Goal: Transaction & Acquisition: Book appointment/travel/reservation

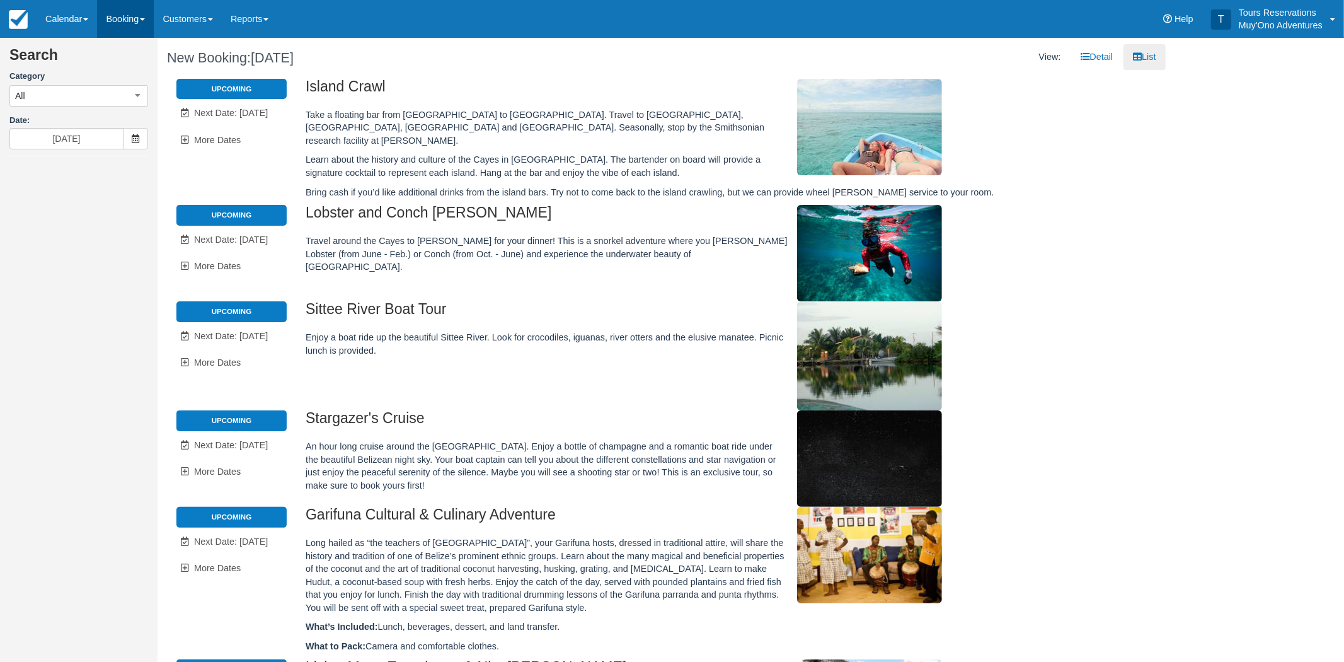
click at [136, 20] on link "Booking" at bounding box center [125, 19] width 57 height 38
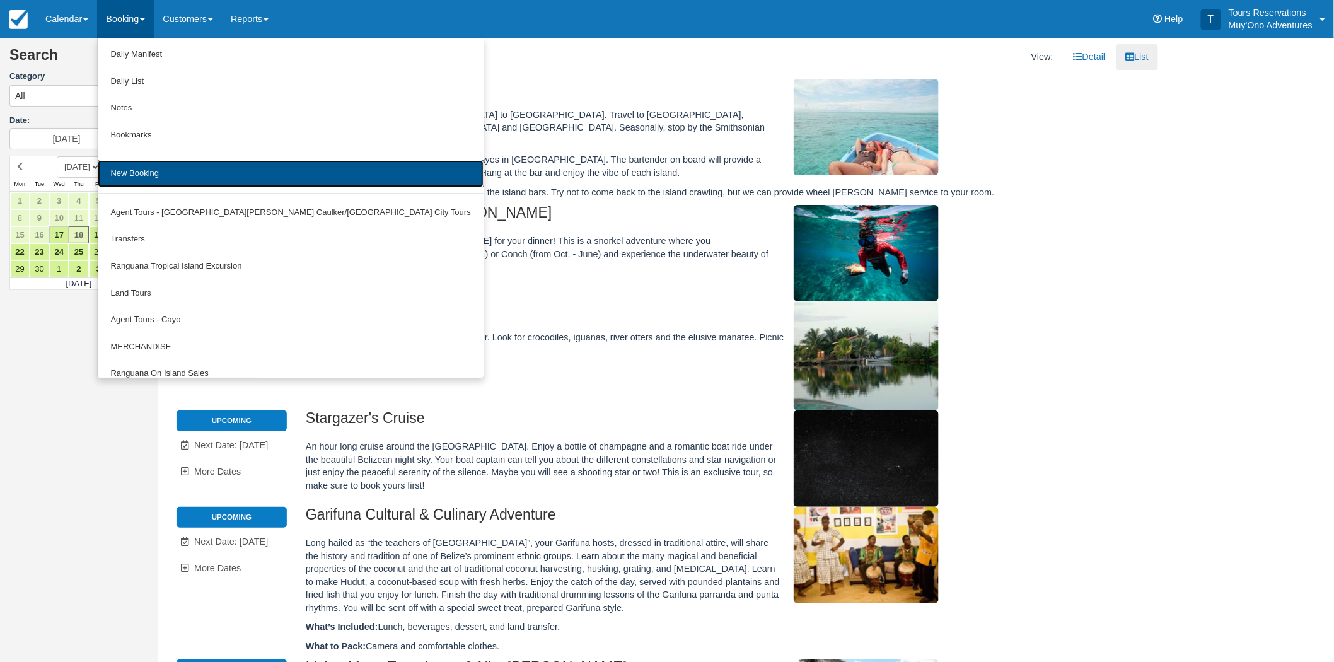
click at [162, 176] on link "New Booking" at bounding box center [290, 173] width 385 height 27
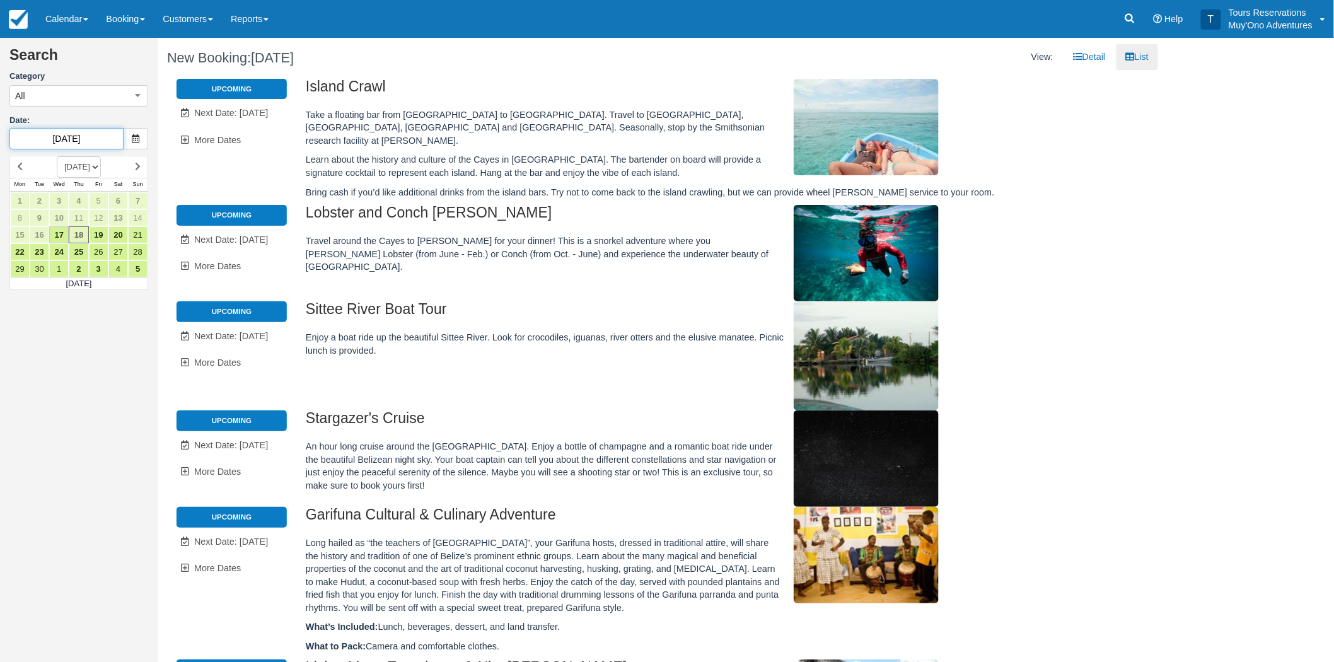
click at [91, 136] on input "09/18/25" at bounding box center [66, 138] width 114 height 21
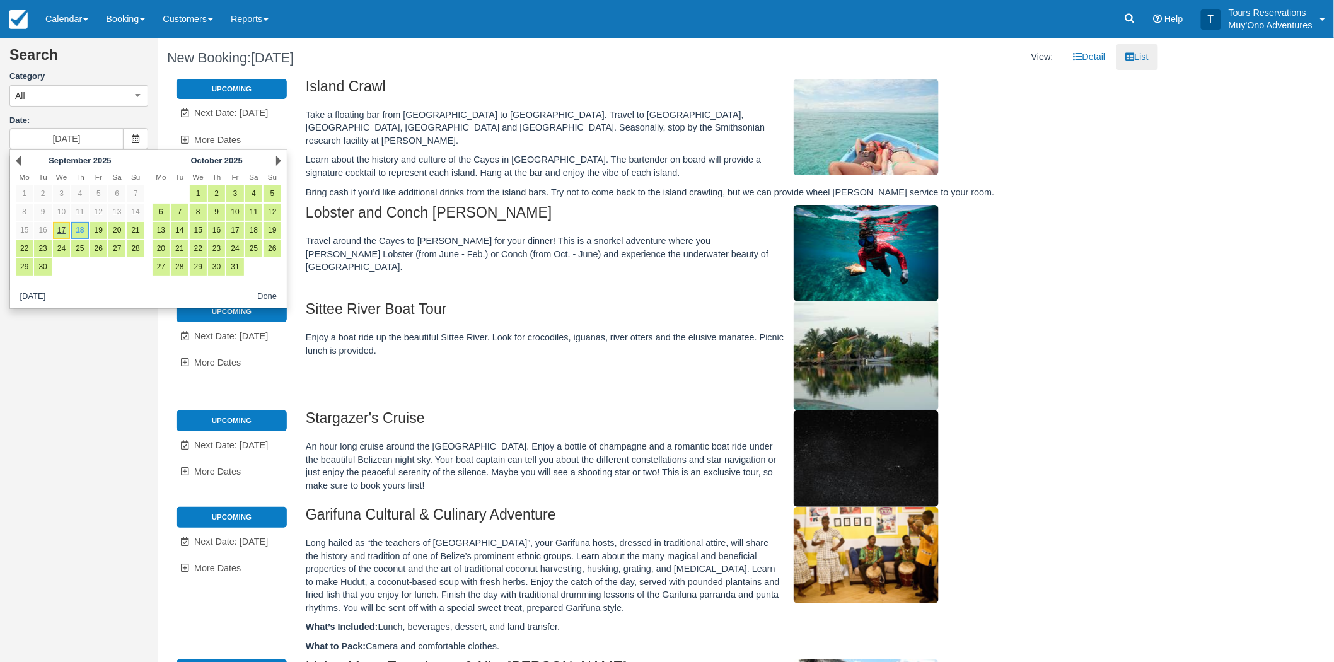
click at [284, 164] on div "Next October 2025" at bounding box center [216, 161] width 137 height 18
click at [279, 160] on link "Next" at bounding box center [278, 161] width 5 height 10
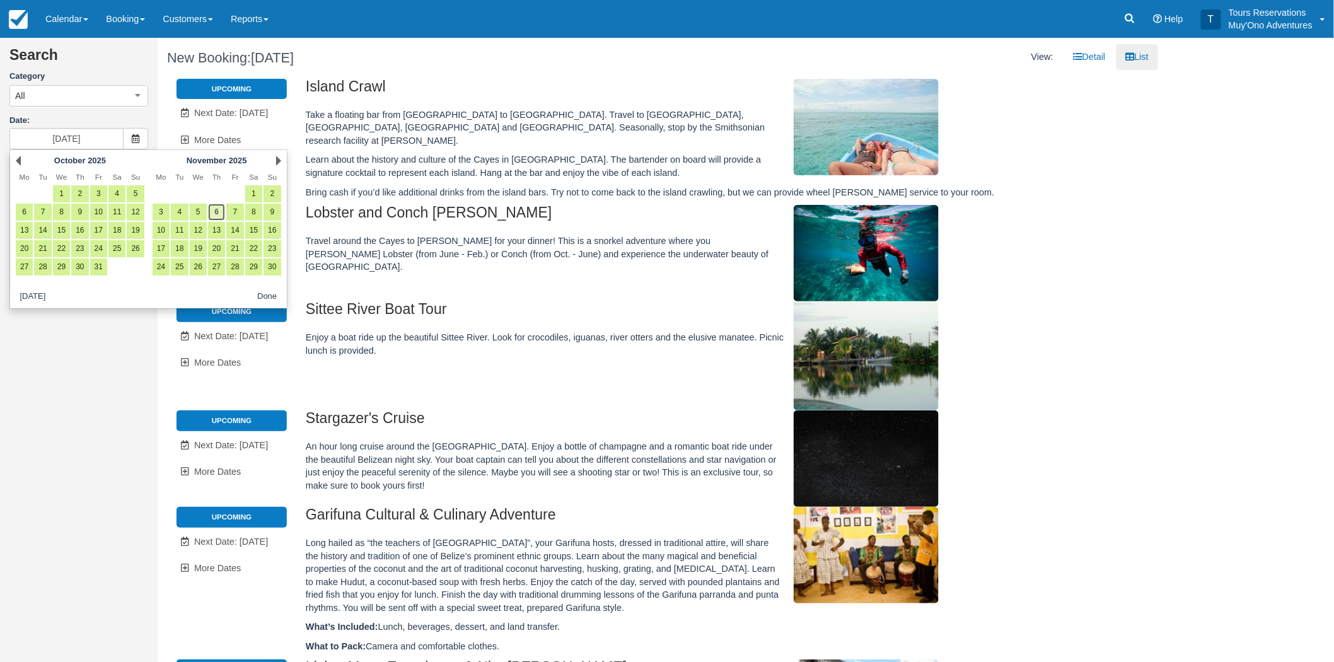
click at [213, 214] on link "6" at bounding box center [216, 212] width 17 height 17
type input "11/06/25"
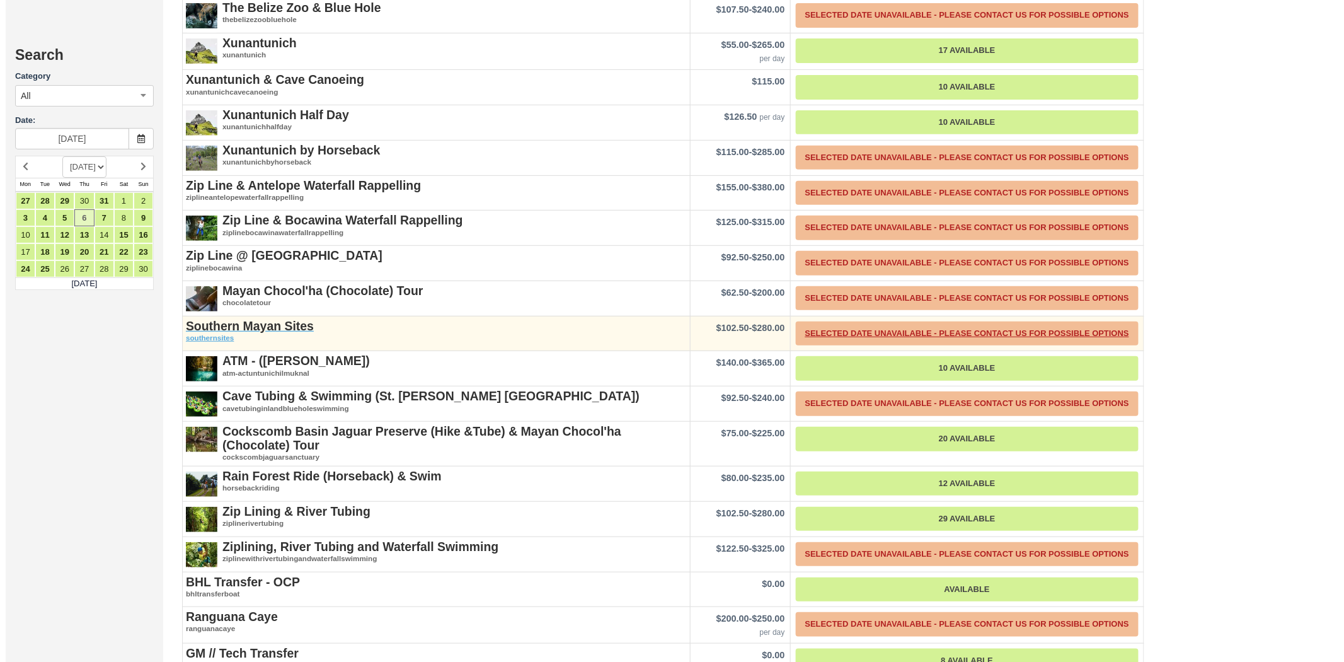
scroll to position [2171, 0]
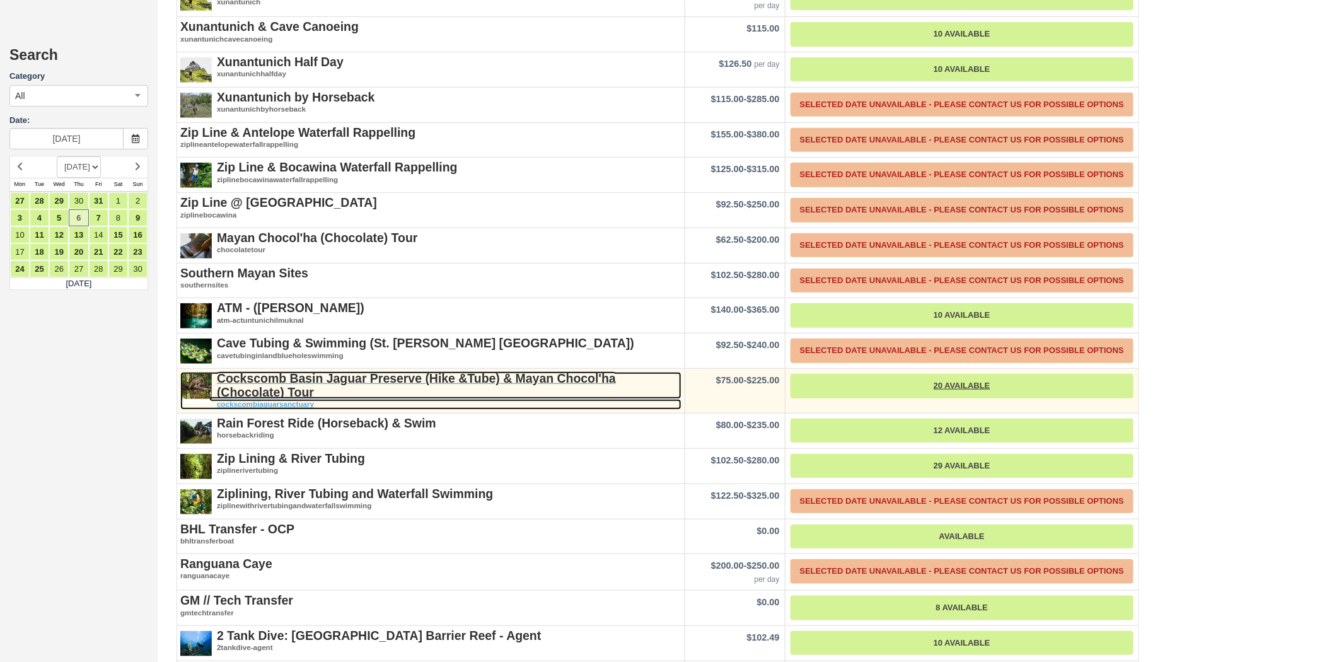
click at [349, 371] on strong "Cockscomb Basin Jaguar Preserve (Hike &Tube) & Mayan Chocol'ha (Chocolate) Tour" at bounding box center [416, 384] width 399 height 27
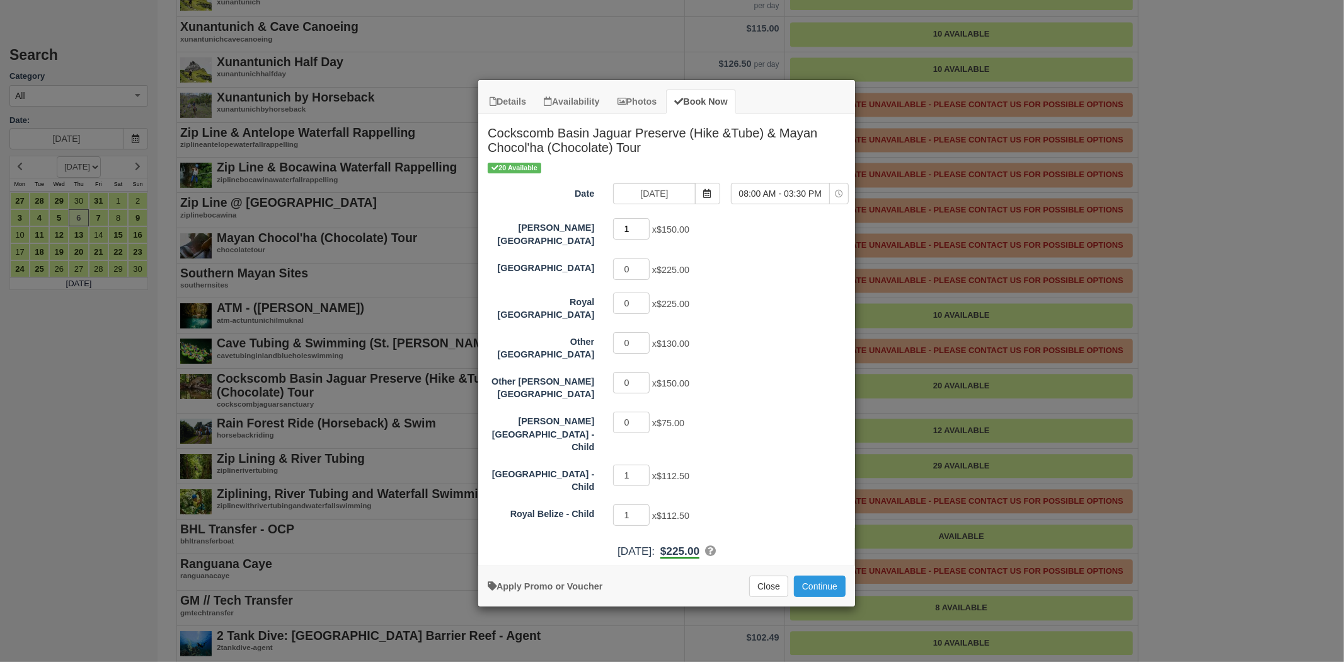
click at [647, 226] on input "1" at bounding box center [631, 228] width 37 height 21
click at [647, 226] on input "2" at bounding box center [631, 228] width 37 height 21
type input "3"
click at [647, 226] on input "3" at bounding box center [631, 228] width 37 height 21
type input "0"
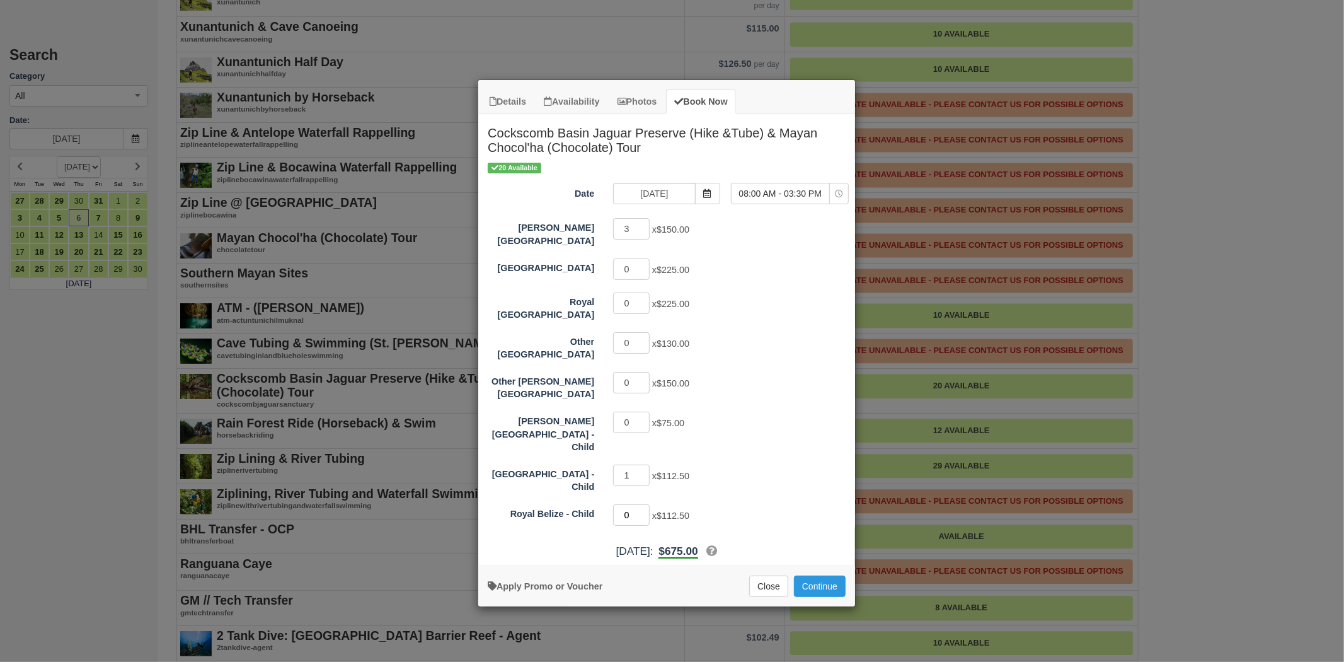
click at [645, 504] on input "0" at bounding box center [631, 514] width 37 height 21
type input "0"
click at [648, 465] on input "0" at bounding box center [631, 475] width 37 height 21
click at [830, 575] on button "Continue" at bounding box center [820, 585] width 52 height 21
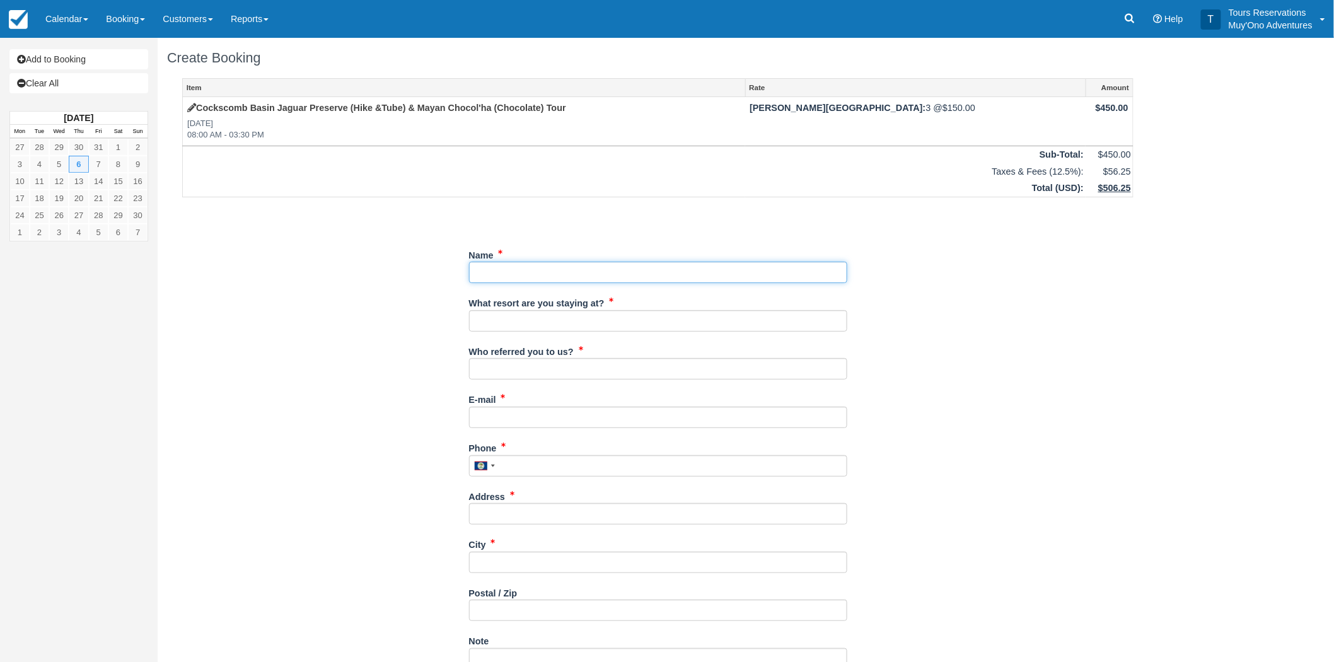
click at [601, 272] on input "Name" at bounding box center [658, 272] width 378 height 21
type input "[PERSON_NAME]"
click at [587, 314] on input "What resort are you staying at?" at bounding box center [658, 320] width 378 height 21
type input "[PERSON_NAME][GEOGRAPHIC_DATA]"
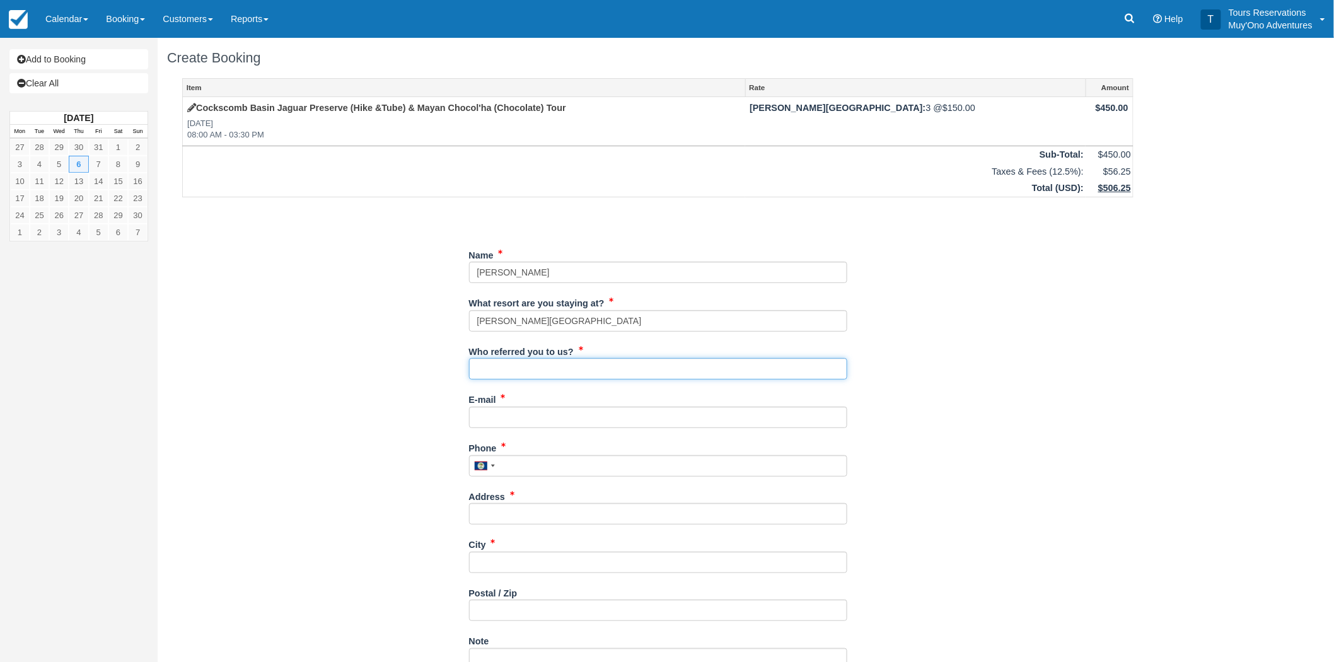
click at [570, 376] on input "Who referred you to us?" at bounding box center [658, 368] width 378 height 21
type input "RoyM - Reservations"
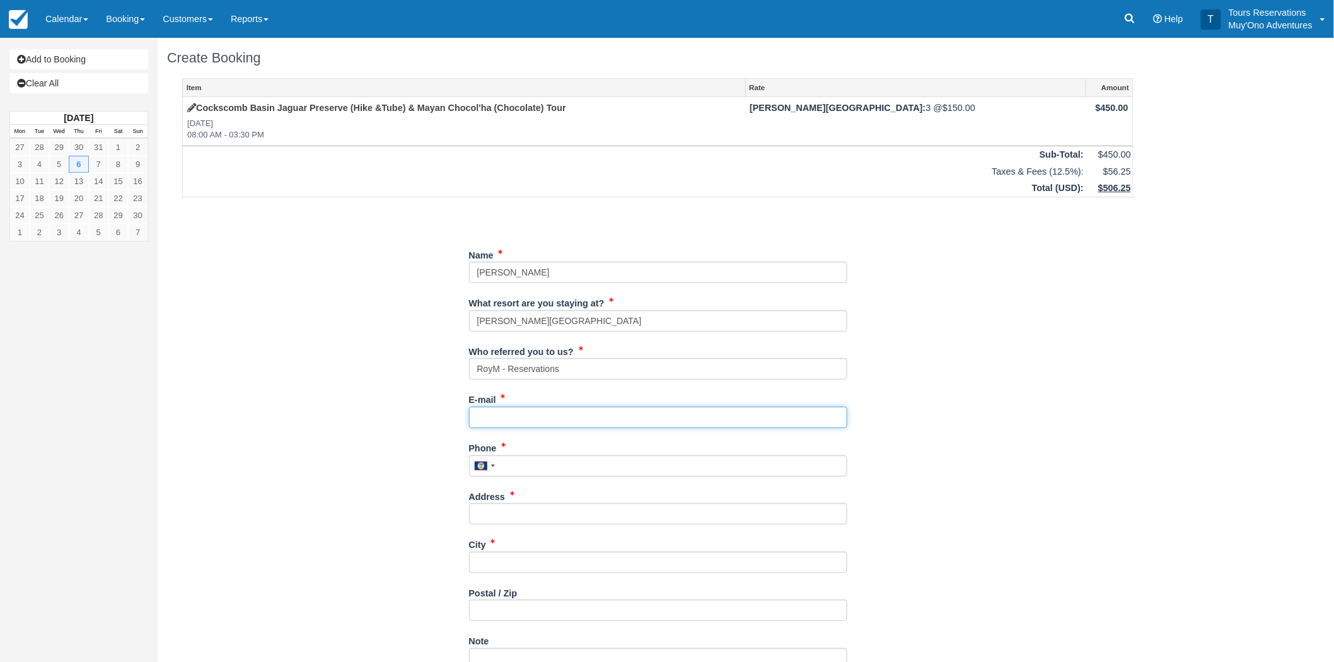
click at [538, 417] on input "E-mail" at bounding box center [658, 417] width 378 height 21
type input "N/A"
click at [587, 465] on input "Phone" at bounding box center [658, 465] width 378 height 21
type input "N/A"
click at [540, 507] on input "Address" at bounding box center [658, 513] width 378 height 21
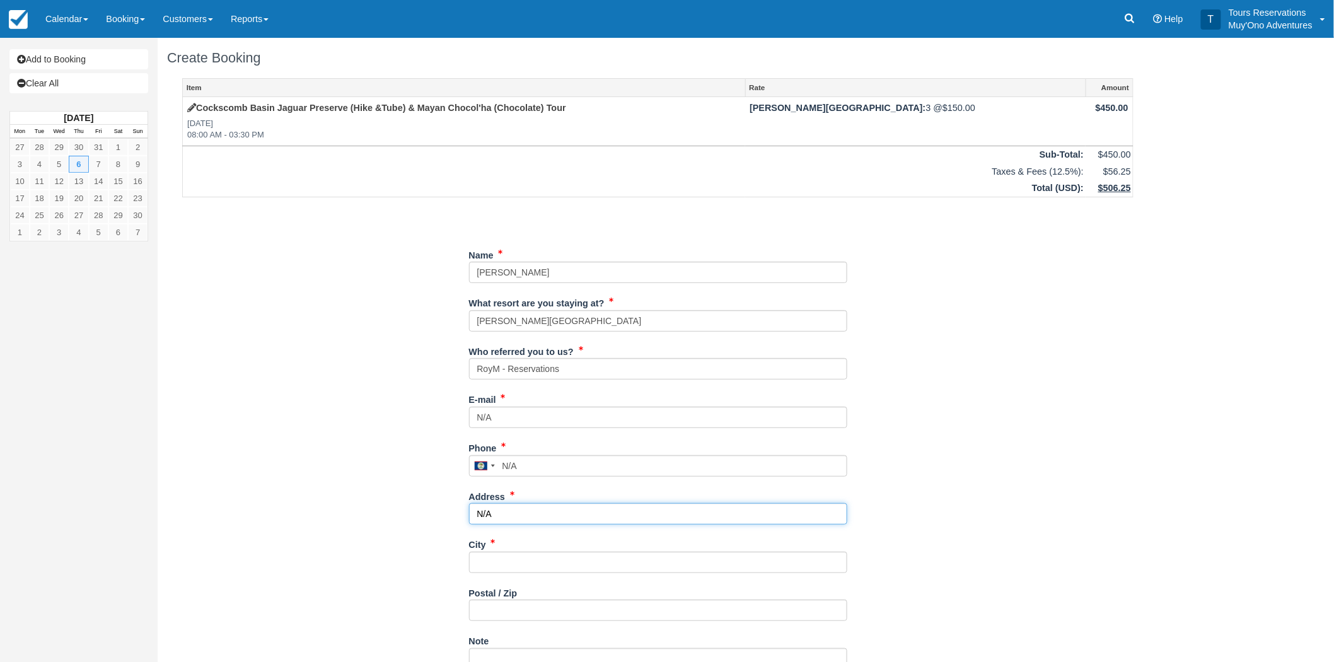
type input "N/A"
click at [506, 553] on input "City" at bounding box center [658, 562] width 378 height 21
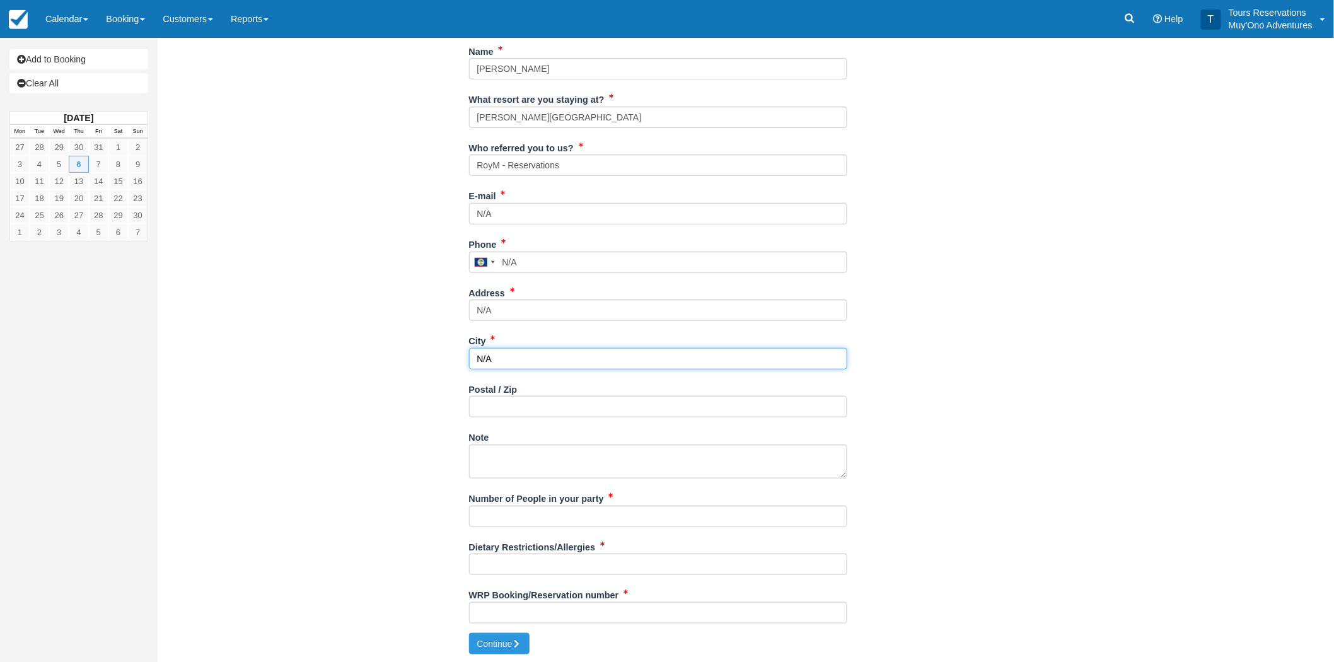
scroll to position [205, 0]
type input "N/A"
click at [511, 514] on input "Number of People in your party" at bounding box center [658, 514] width 378 height 21
paste input "Valérie"
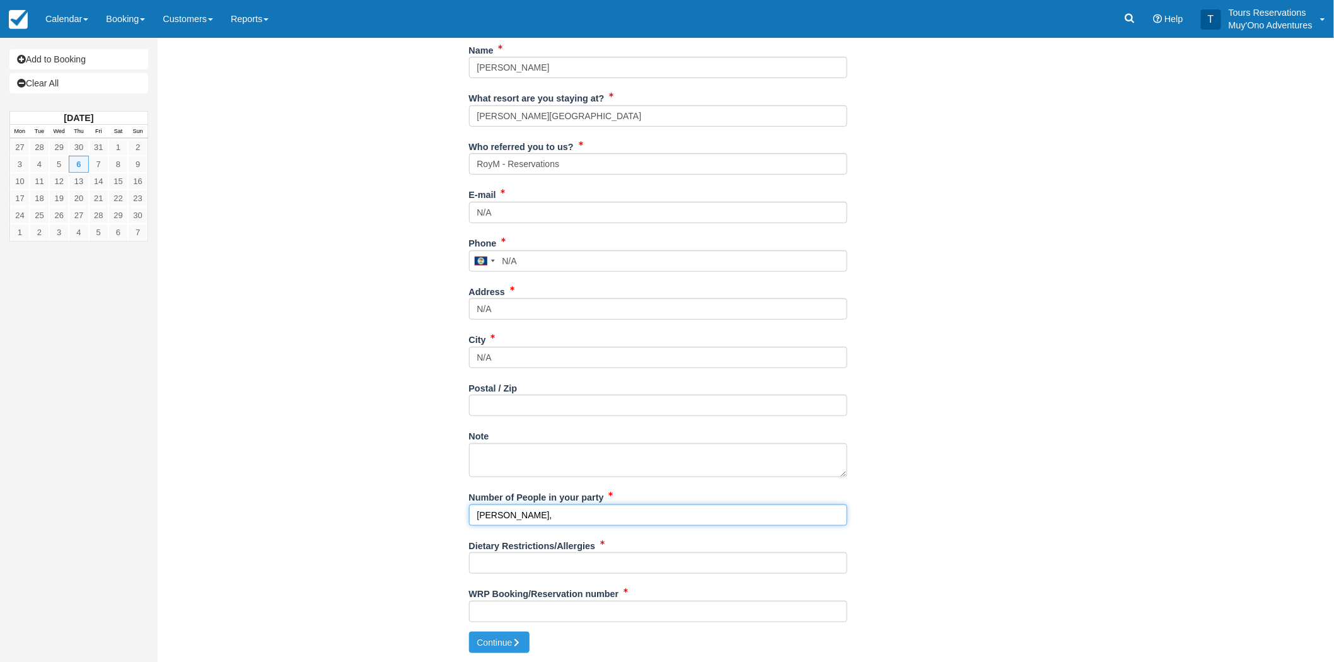
click at [562, 514] on input "Valérie," at bounding box center [658, 514] width 378 height 21
paste input "Adrien"
click at [597, 519] on input "Valérie, Adrien, and" at bounding box center [658, 514] width 378 height 21
paste input "Aurore"
type input "Valérie, Adrien, and Aurore Fontaine"
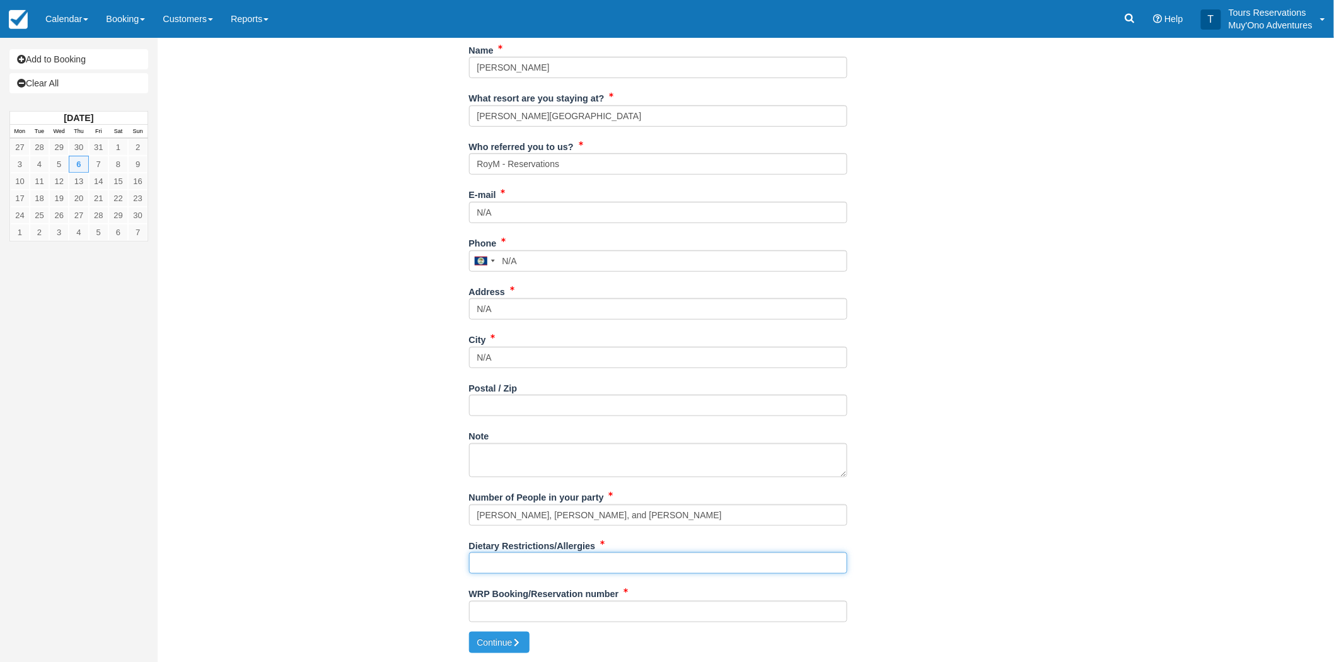
click at [550, 564] on input "Dietary Restrictions/Allergies" at bounding box center [658, 562] width 378 height 21
type input "n/a"
click at [558, 613] on input "WRP Booking/Reservation number" at bounding box center [658, 611] width 378 height 21
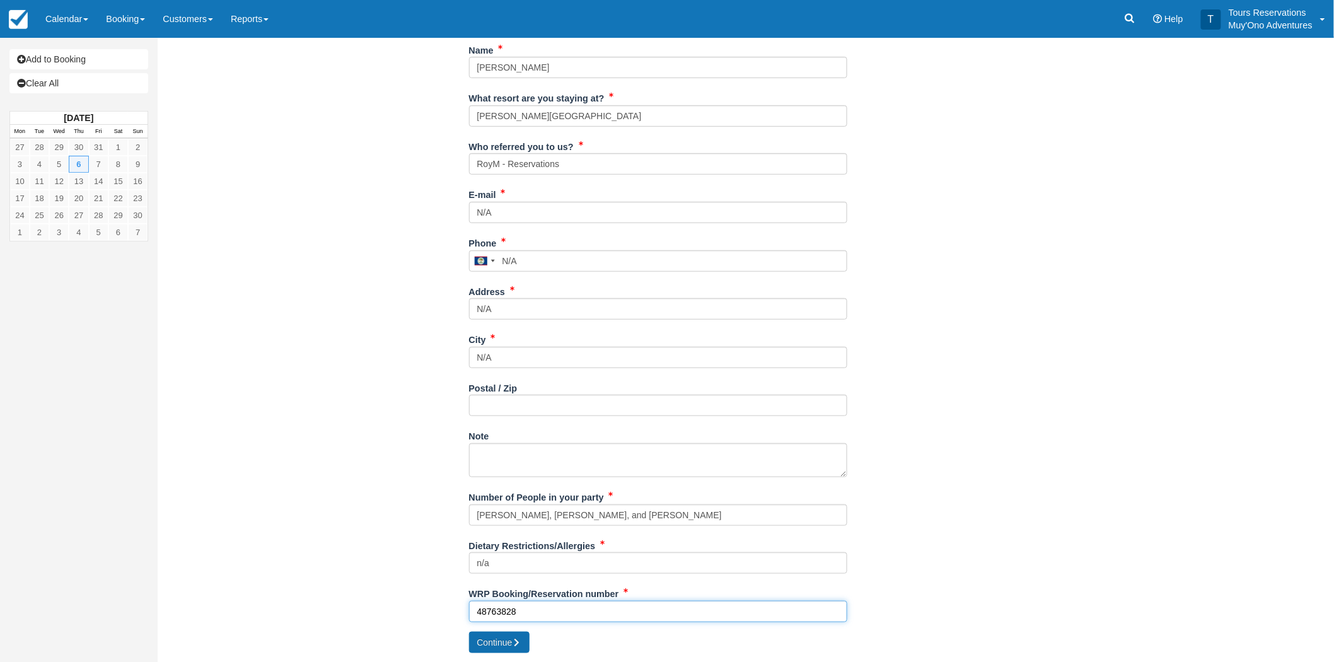
type input "48763828"
click at [507, 645] on button "Continue" at bounding box center [499, 642] width 61 height 21
click at [564, 252] on input "N/A" at bounding box center [658, 260] width 378 height 21
click at [530, 265] on input "N/A" at bounding box center [658, 260] width 378 height 21
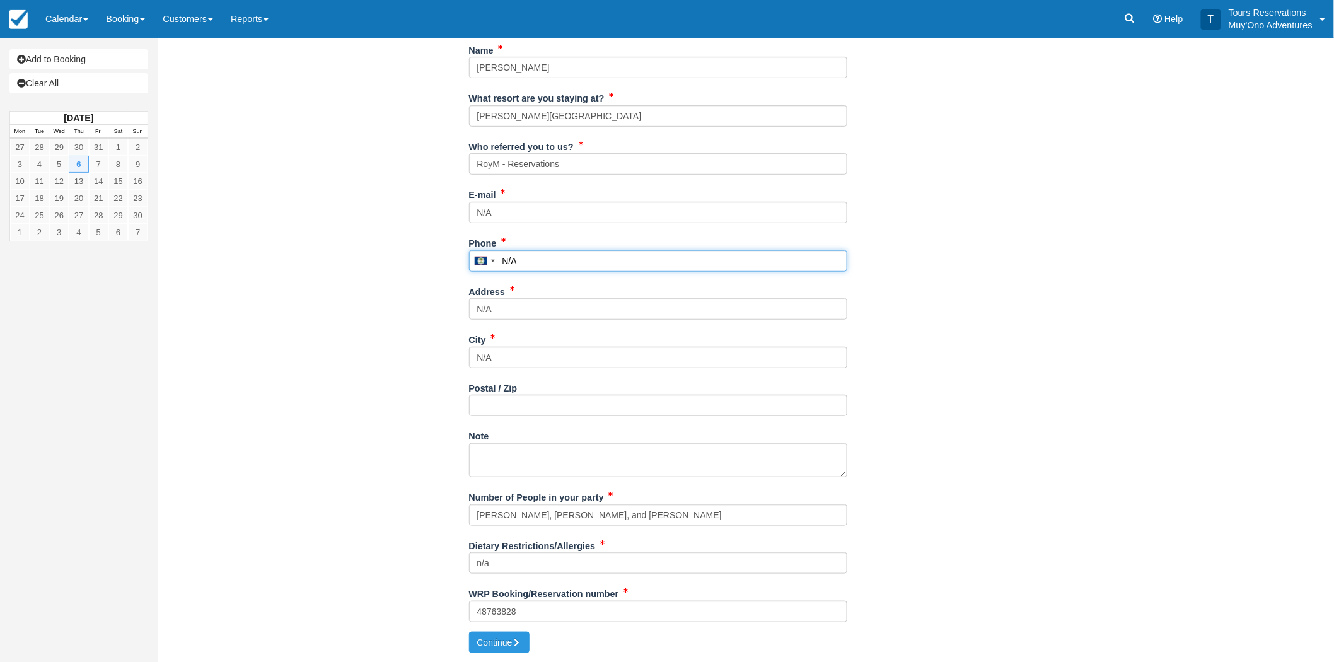
click at [530, 265] on input "N/A" at bounding box center [658, 260] width 378 height 21
paste input "[EMAIL_ADDRESS][DOMAIN_NAME]"
click at [496, 645] on button "Continue" at bounding box center [499, 642] width 61 height 21
click at [502, 259] on input "[EMAIL_ADDRESS][DOMAIN_NAME]" at bounding box center [658, 260] width 378 height 21
click at [500, 646] on button "Continue" at bounding box center [499, 642] width 61 height 21
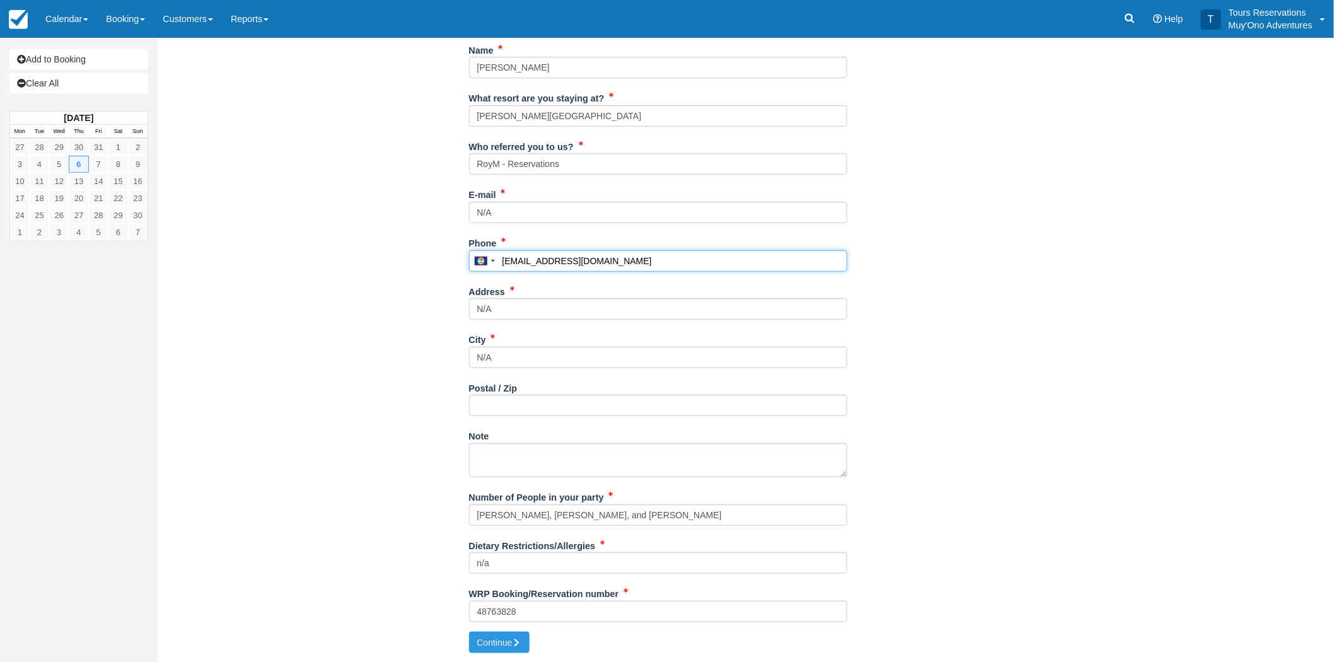
click at [637, 266] on input "[EMAIL_ADDRESS][DOMAIN_NAME]" at bounding box center [658, 260] width 378 height 21
click at [507, 633] on button "Continue" at bounding box center [499, 642] width 61 height 21
click at [656, 268] on input "mlbrault@voyageursdumonde.fr." at bounding box center [658, 260] width 378 height 21
click at [543, 261] on input "mlbrault@voyageursdumonde.fr." at bounding box center [658, 260] width 378 height 21
click at [536, 260] on input "mlbrault@voyageursdumonde.fr." at bounding box center [658, 260] width 378 height 21
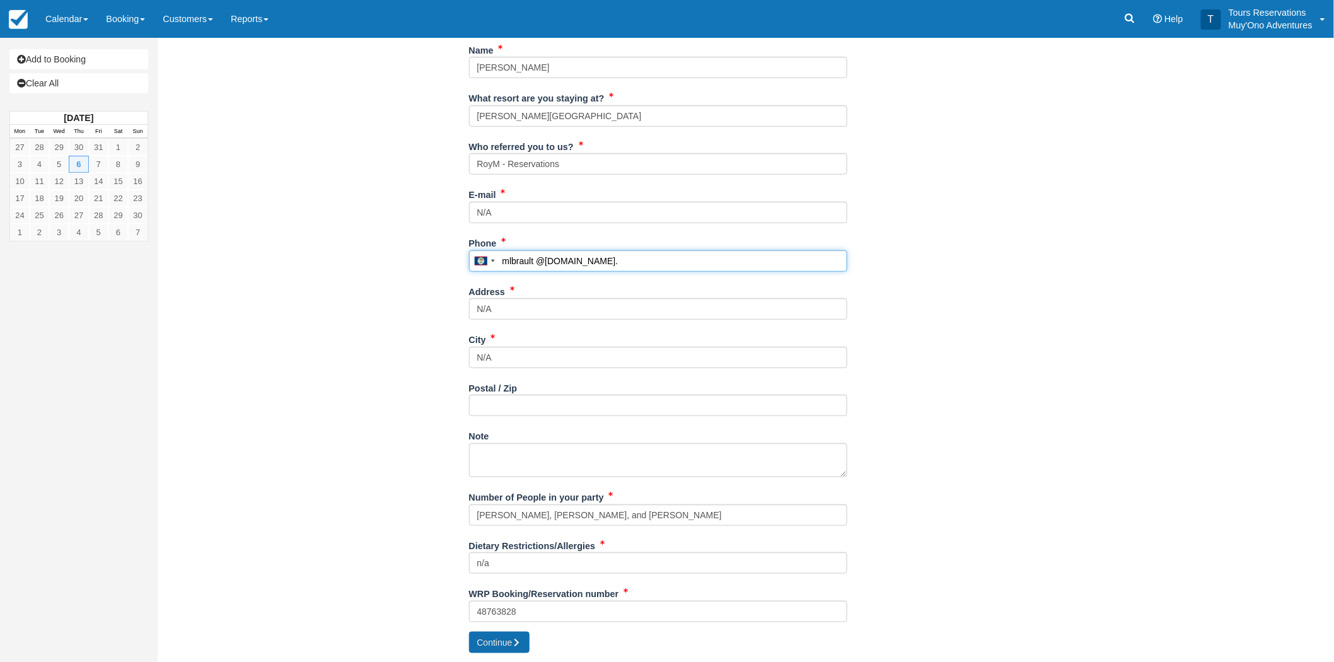
type input "mlbrault @voyageursdumonde.fr."
click at [506, 643] on button "Continue" at bounding box center [499, 642] width 61 height 21
click at [661, 262] on input "mlbrault @voyageursdumonde.fr." at bounding box center [658, 260] width 378 height 21
click at [498, 644] on button "Continue" at bounding box center [499, 642] width 61 height 21
click at [676, 269] on input "mlbrault @voyageursdumonde.fr." at bounding box center [658, 260] width 378 height 21
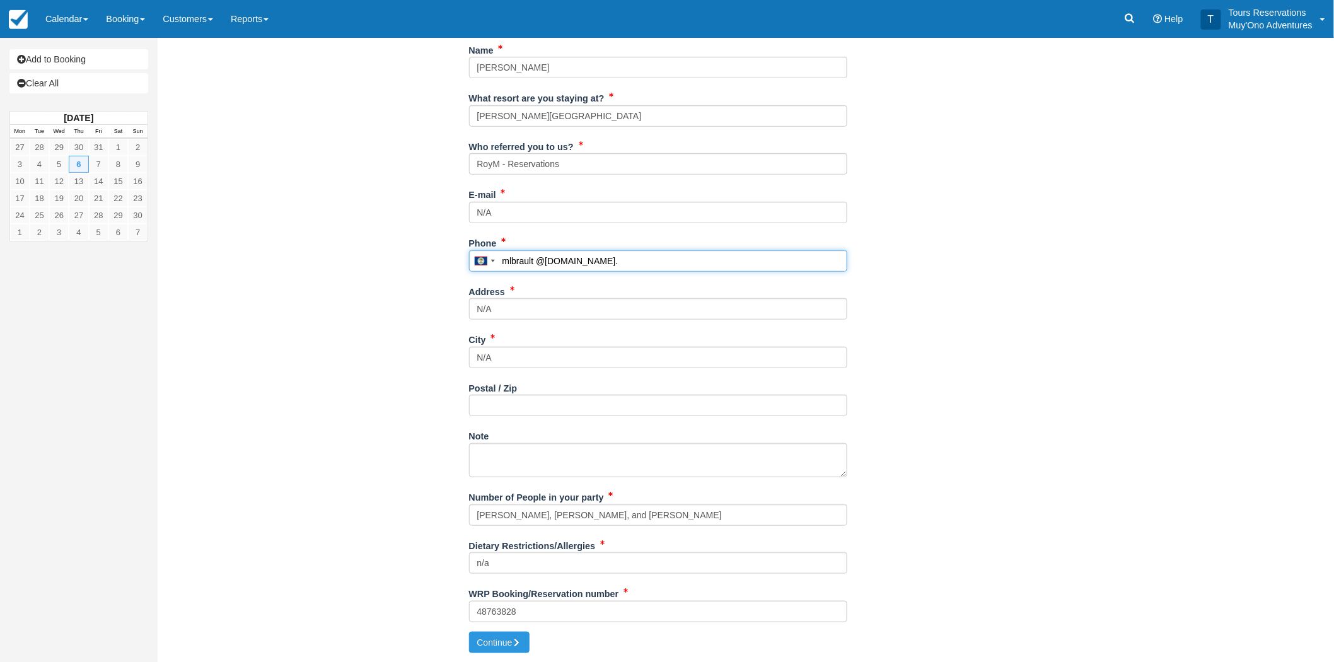
drag, startPoint x: 558, startPoint y: 258, endPoint x: 454, endPoint y: 252, distance: 104.2
click at [454, 252] on div "Item Rate Amount Cockscomb Basin Jaguar Preserve (Hike &Tube) & Mayan Chocol'ha…" at bounding box center [657, 252] width 981 height 758
paste input "[EMAIL_ADDRESS][DOMAIN_NAME]"
type input "[EMAIL_ADDRESS][DOMAIN_NAME]"
click at [496, 639] on button "Continue" at bounding box center [499, 642] width 61 height 21
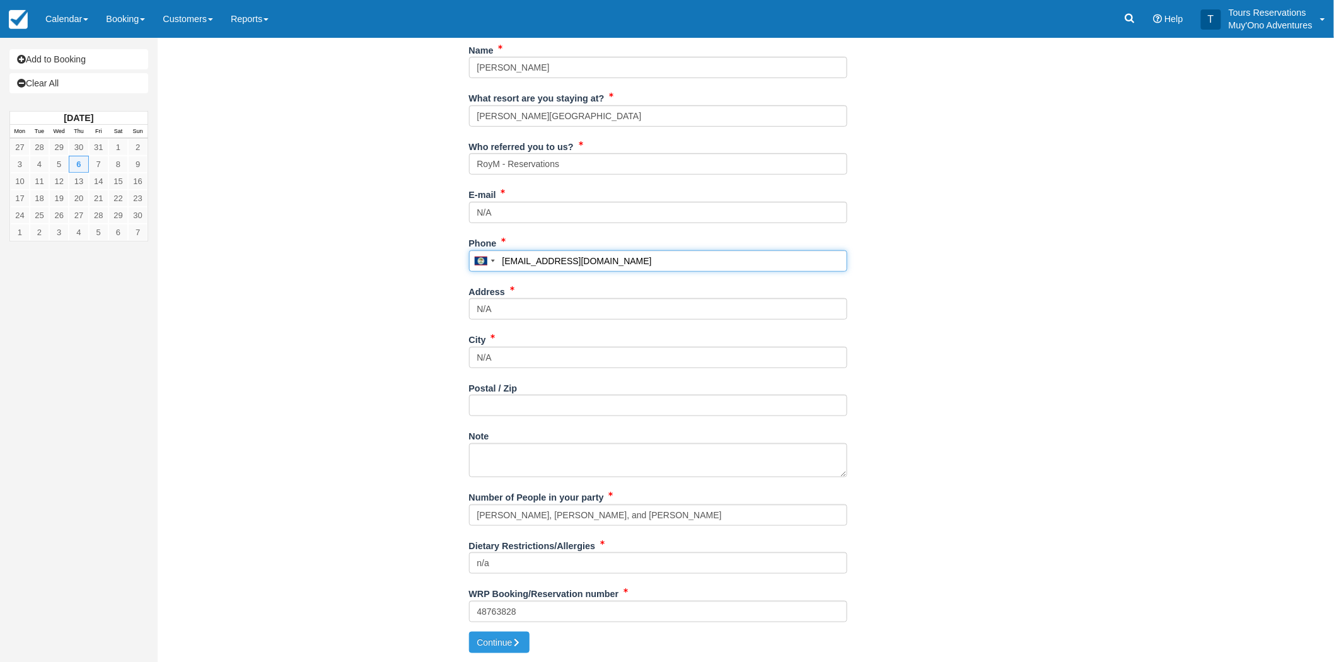
click at [652, 263] on input "[EMAIL_ADDRESS][DOMAIN_NAME]" at bounding box center [658, 260] width 378 height 21
drag, startPoint x: 619, startPoint y: 266, endPoint x: 474, endPoint y: 262, distance: 145.0
click at [474, 262] on div "United States +1 Canada +1 United Kingdom +44 Afghanistan (‫افغانستان‬‎) +93 Al…" at bounding box center [658, 260] width 378 height 21
drag, startPoint x: 518, startPoint y: 211, endPoint x: 458, endPoint y: 207, distance: 60.6
click at [458, 207] on div "Item Rate Amount Cockscomb Basin Jaguar Preserve (Hike &Tube) & Mayan Chocol'ha…" at bounding box center [657, 252] width 981 height 758
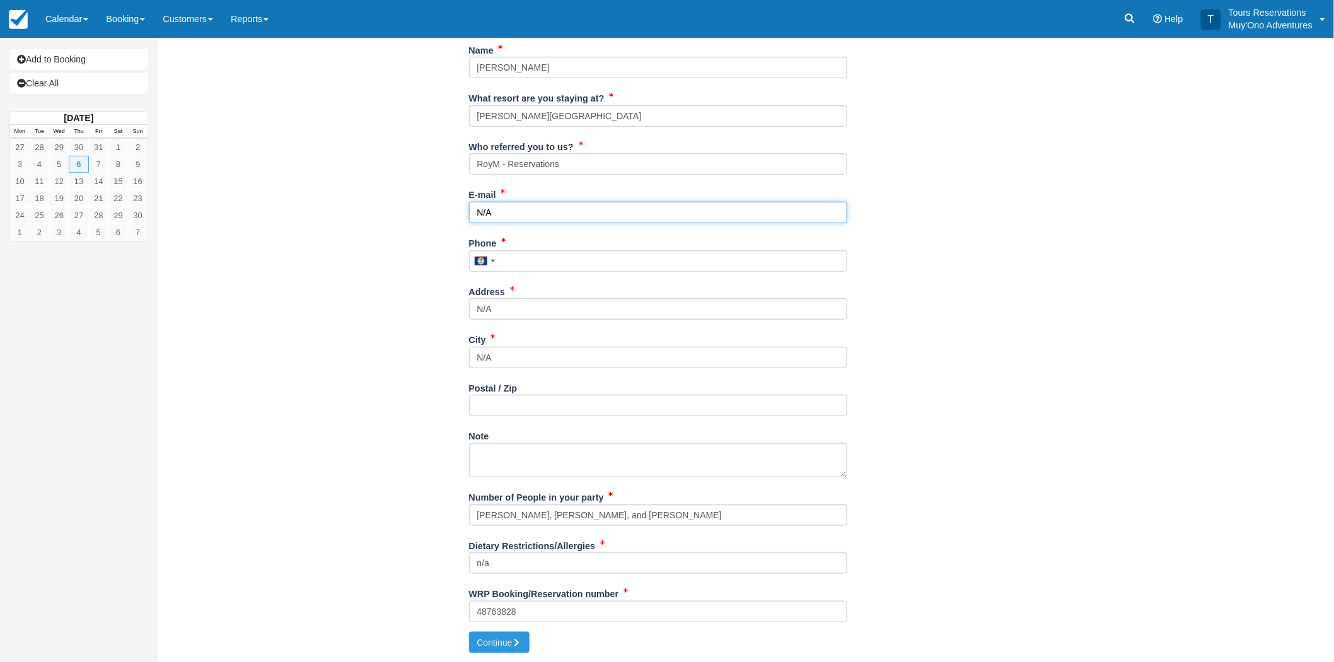
paste input "[EMAIL_ADDRESS][DOMAIN_NAME]"
type input "[EMAIL_ADDRESS][DOMAIN_NAME]"
click at [1080, 246] on div "Item Rate Amount Cockscomb Basin Jaguar Preserve (Hike &Tube) & Mayan Chocol'ha…" at bounding box center [657, 252] width 981 height 758
click at [534, 256] on input "Phone" at bounding box center [658, 260] width 378 height 21
type input "n/a"
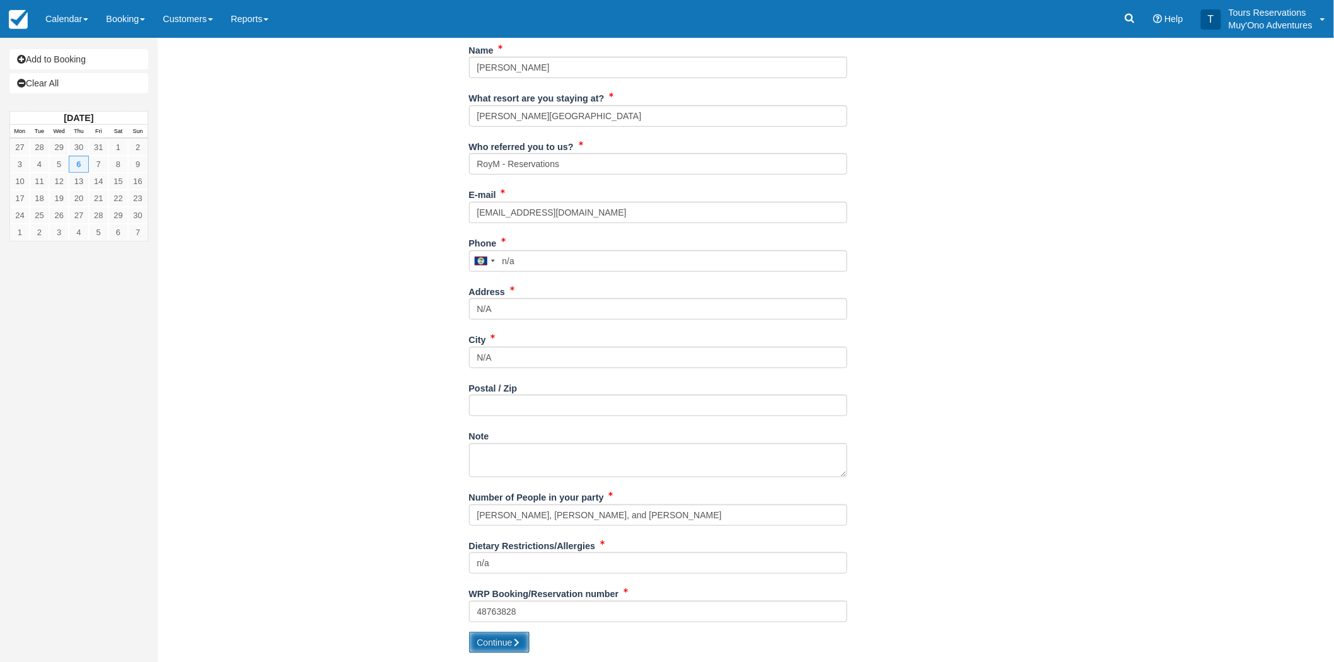
click at [512, 640] on button "Continue" at bounding box center [499, 642] width 61 height 21
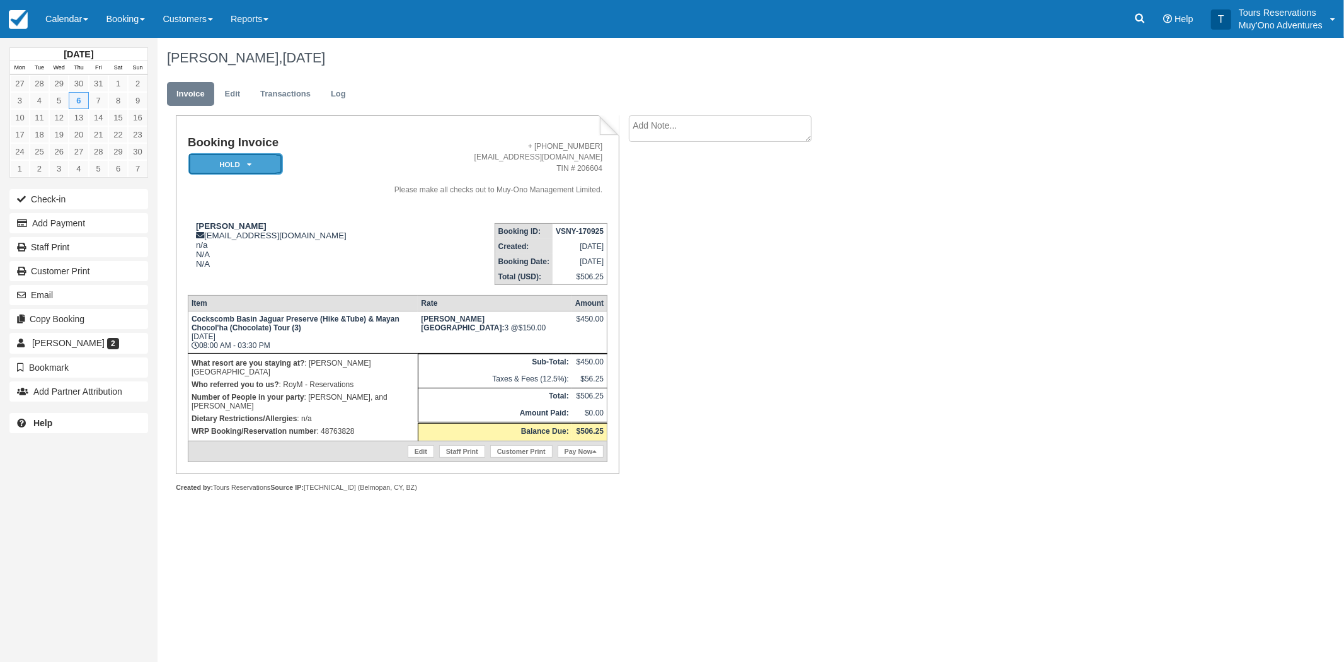
click at [260, 160] on em "HOLD" at bounding box center [235, 164] width 95 height 22
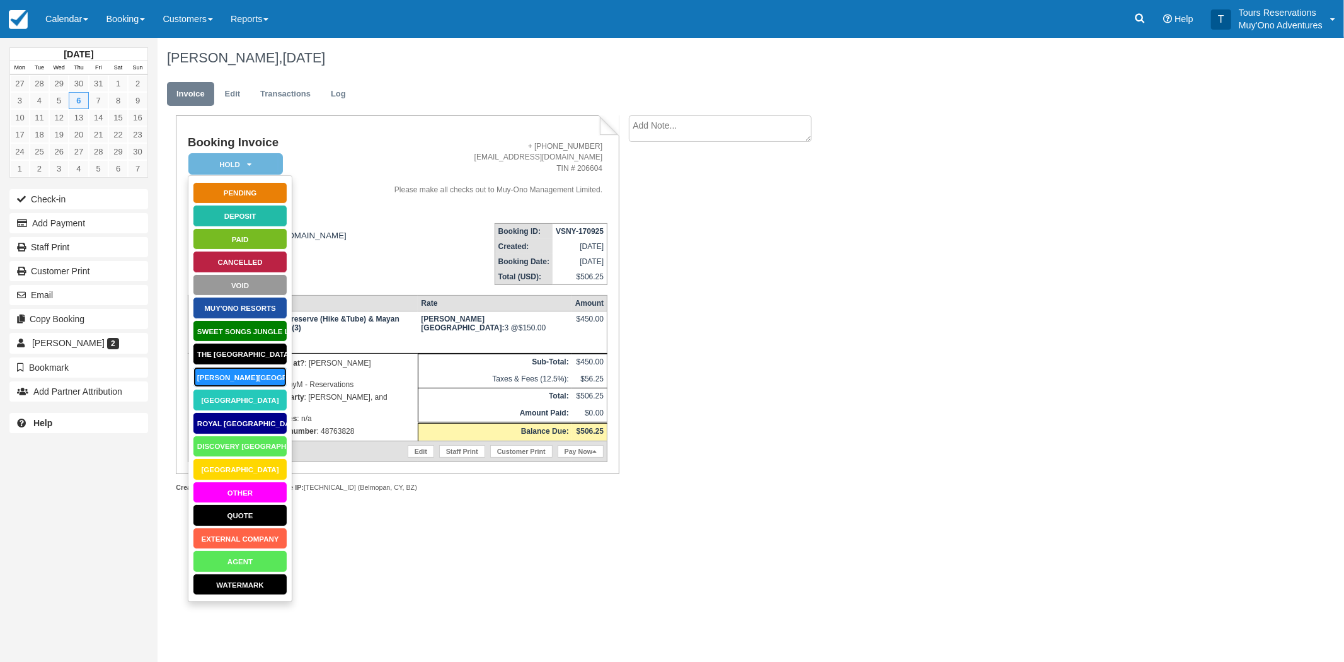
click at [243, 380] on link "[PERSON_NAME][GEOGRAPHIC_DATA]" at bounding box center [240, 377] width 95 height 22
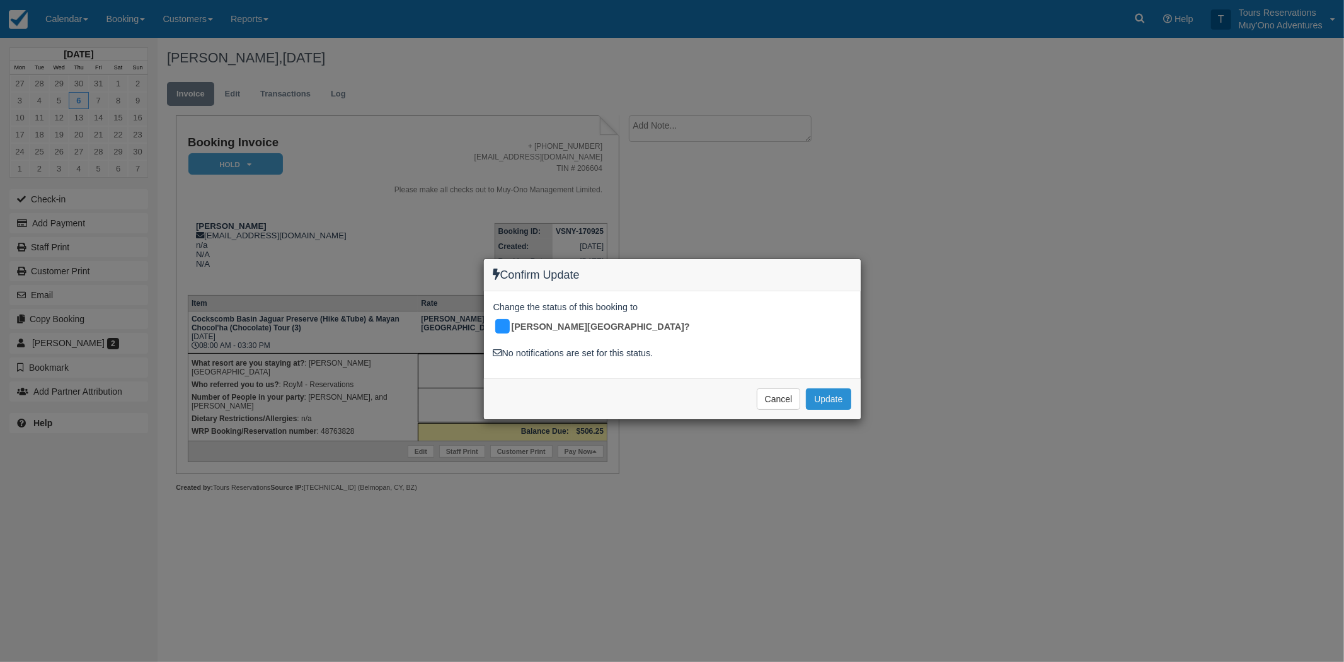
click at [824, 388] on button "Update" at bounding box center [828, 398] width 45 height 21
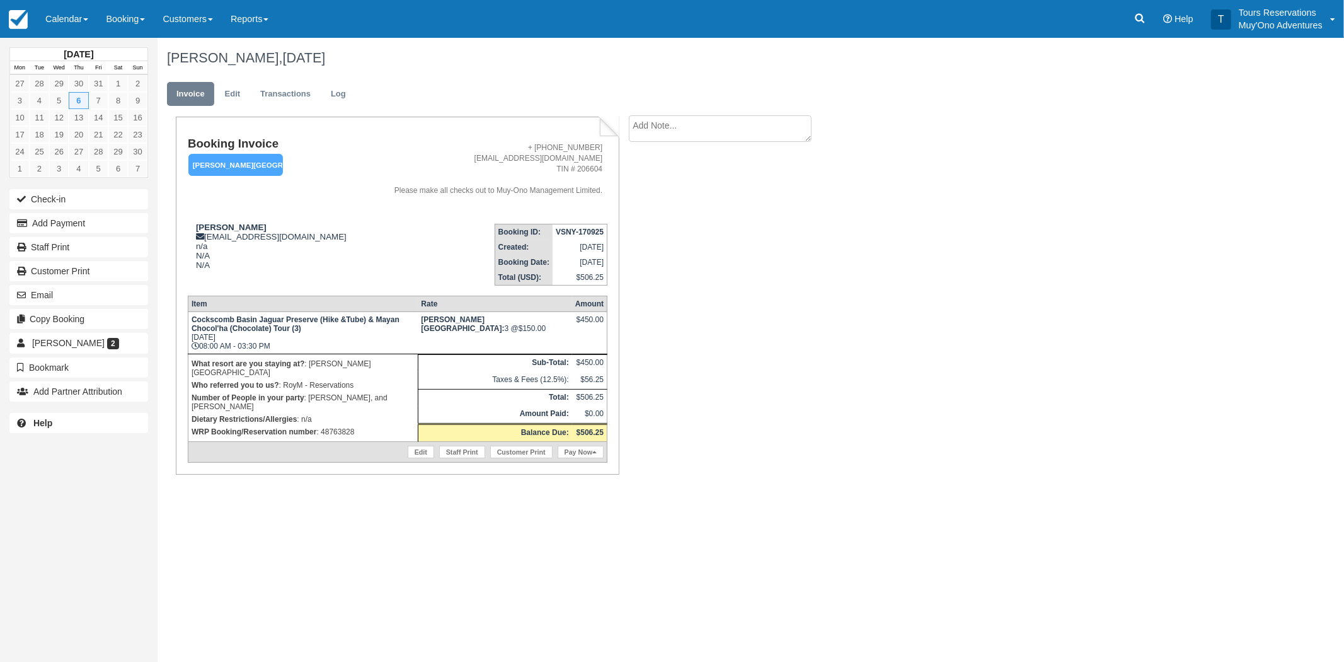
click at [722, 134] on textarea at bounding box center [720, 128] width 183 height 26
click at [565, 228] on strong "VSNY-170925" at bounding box center [580, 231] width 48 height 9
click at [565, 227] on strong "VSNY-170925" at bounding box center [580, 231] width 48 height 9
copy tbody "VSNY-170925"
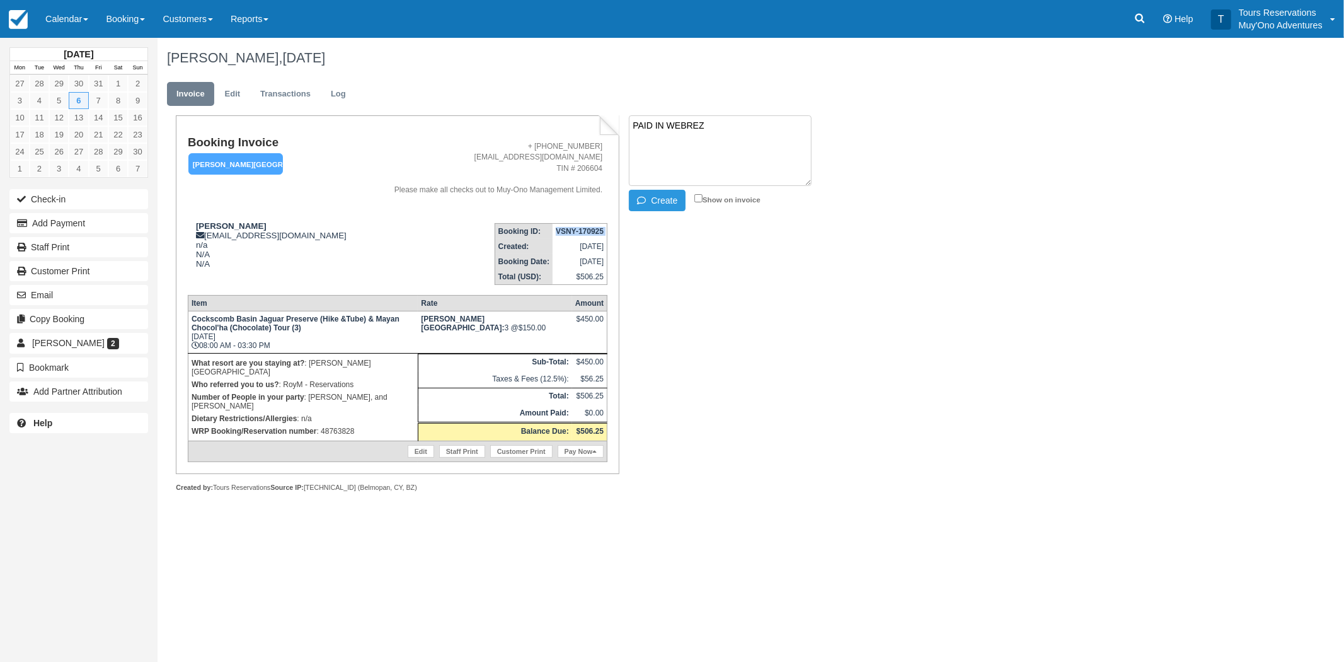
click at [771, 121] on textarea "PAID IN WEBREZ" at bounding box center [720, 150] width 183 height 71
paste textarea "48763828"
type textarea "PAID IN WEBREZ - HBR - 48763828 - RoyM"
click at [664, 199] on button "Create" at bounding box center [657, 200] width 57 height 21
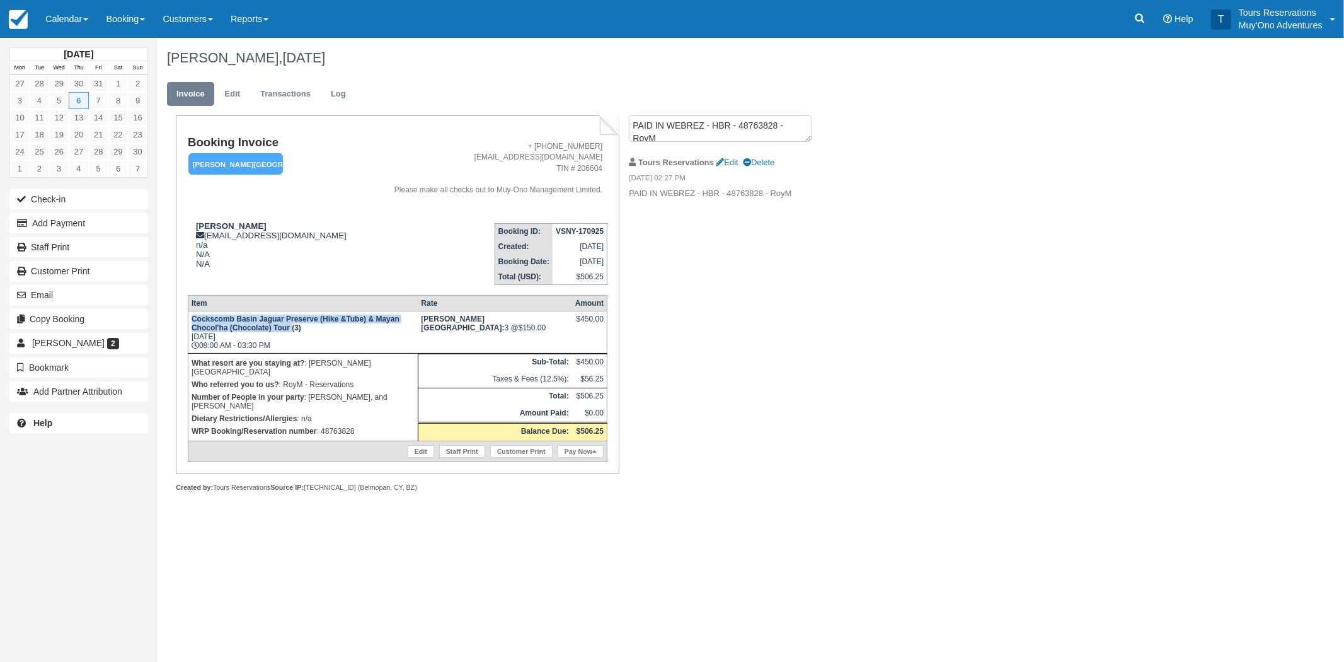
drag, startPoint x: 193, startPoint y: 320, endPoint x: 253, endPoint y: 327, distance: 60.9
click at [253, 327] on strong "Cockscomb Basin Jaguar Preserve (Hike &Tube) & Mayan Chocol'ha (Chocolate) Tour…" at bounding box center [296, 324] width 208 height 18
copy strong "Cockscomb Basin Jaguar Preserve (Hike &Tube) & Mayan Chocol'ha (Chocolate) Tour"
